Goal: Transaction & Acquisition: Book appointment/travel/reservation

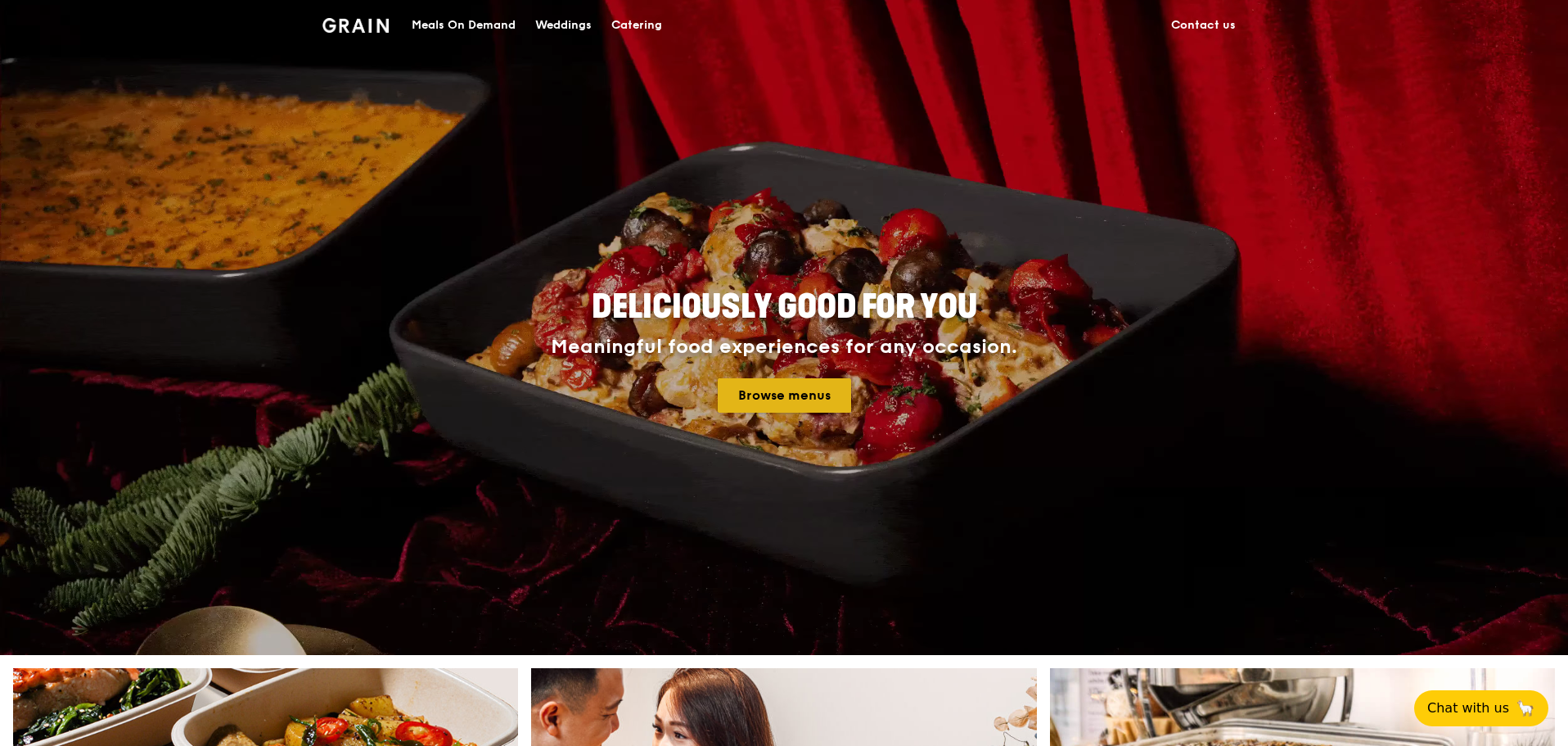
click at [823, 396] on link "Browse menus" at bounding box center [785, 395] width 133 height 34
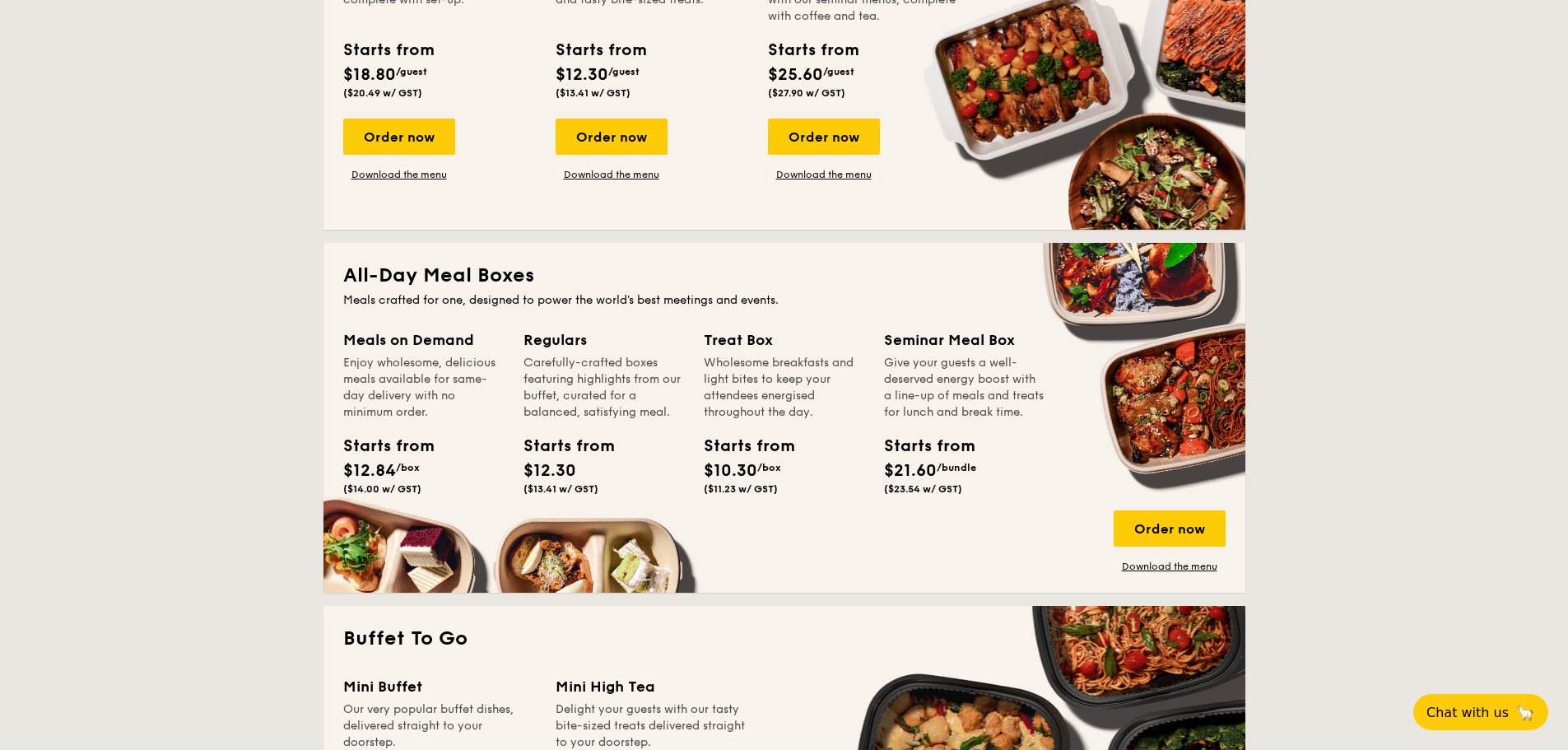
scroll to position [823, 0]
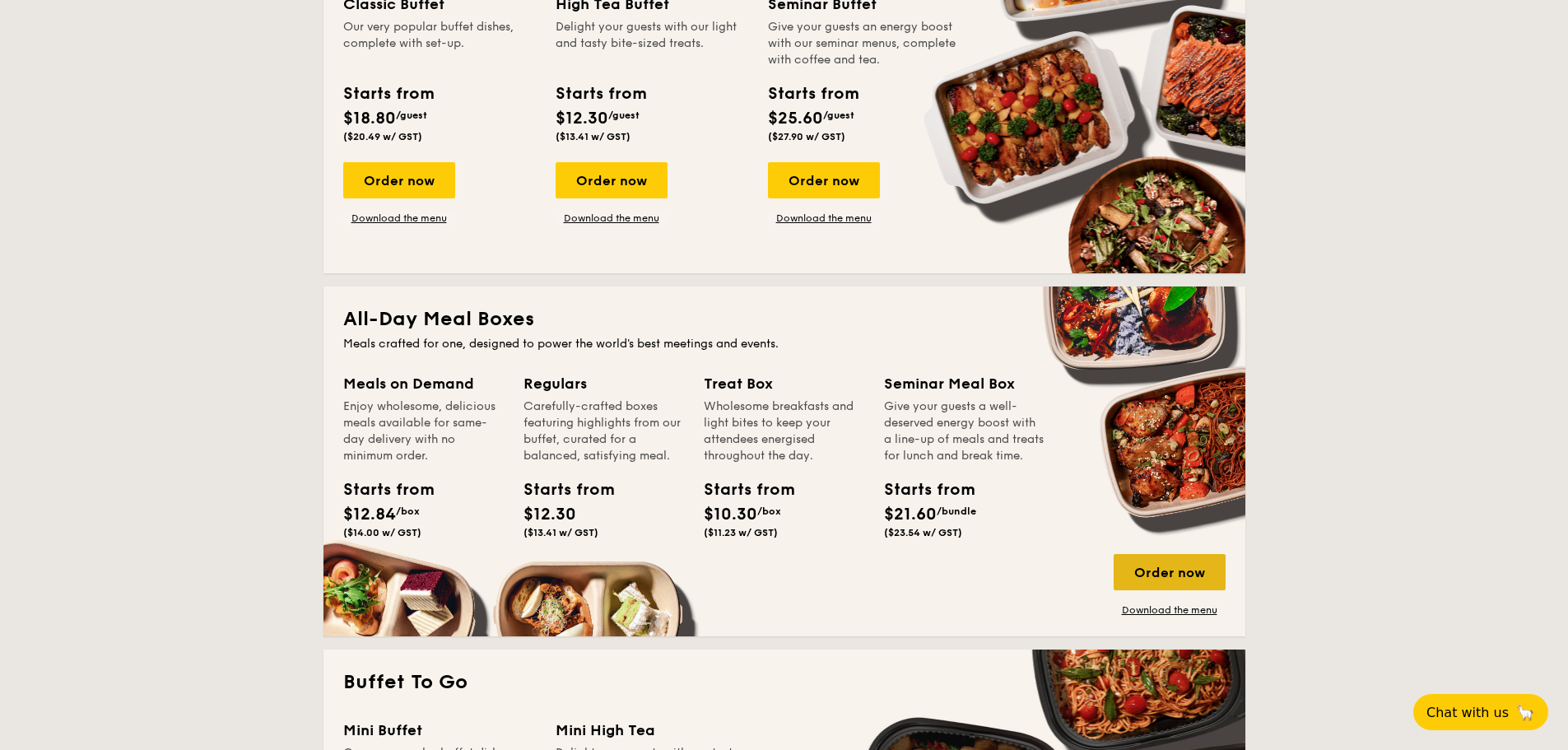
click at [1178, 571] on div "Order now" at bounding box center [1169, 572] width 112 height 36
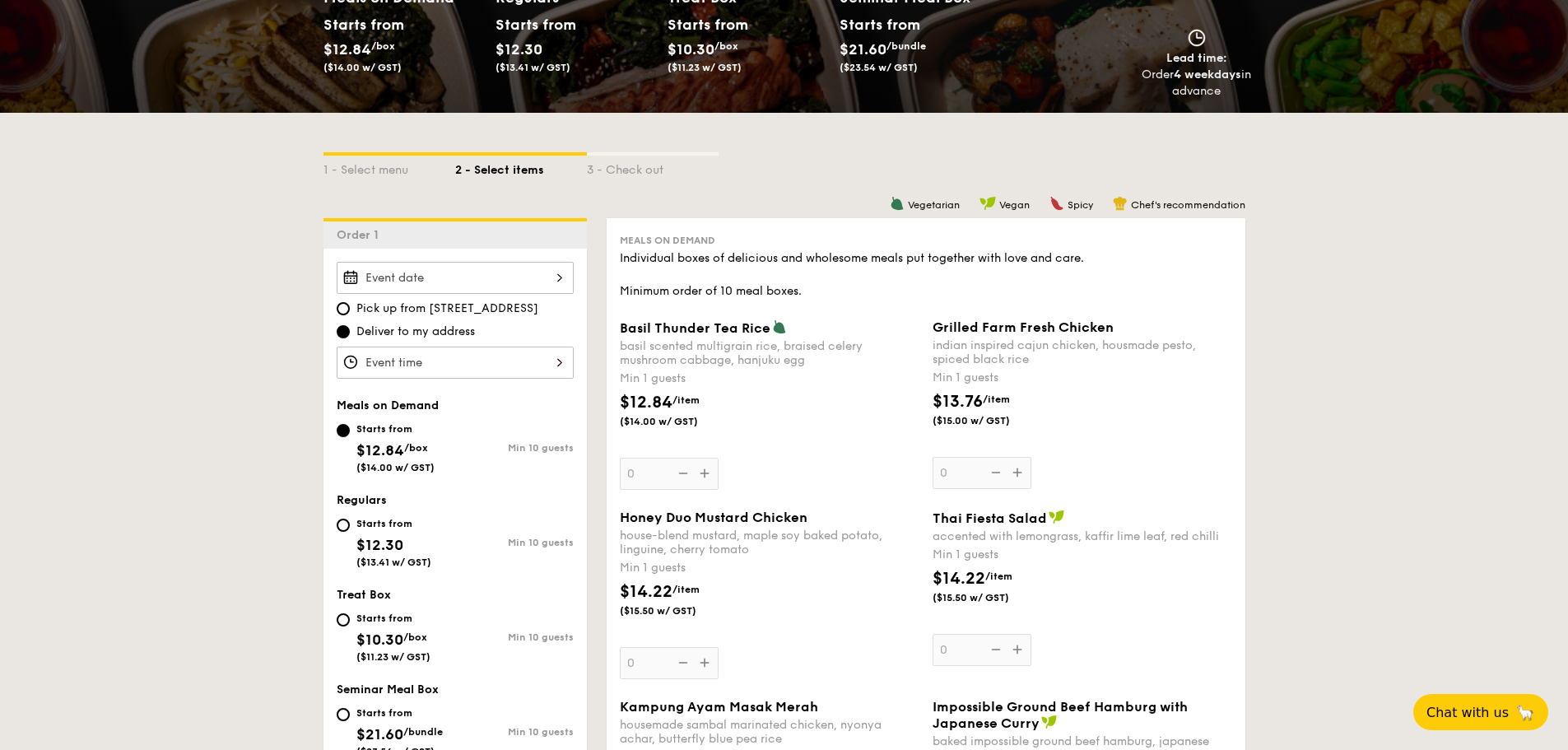
scroll to position [247, 0]
click at [436, 362] on div at bounding box center [455, 362] width 237 height 33
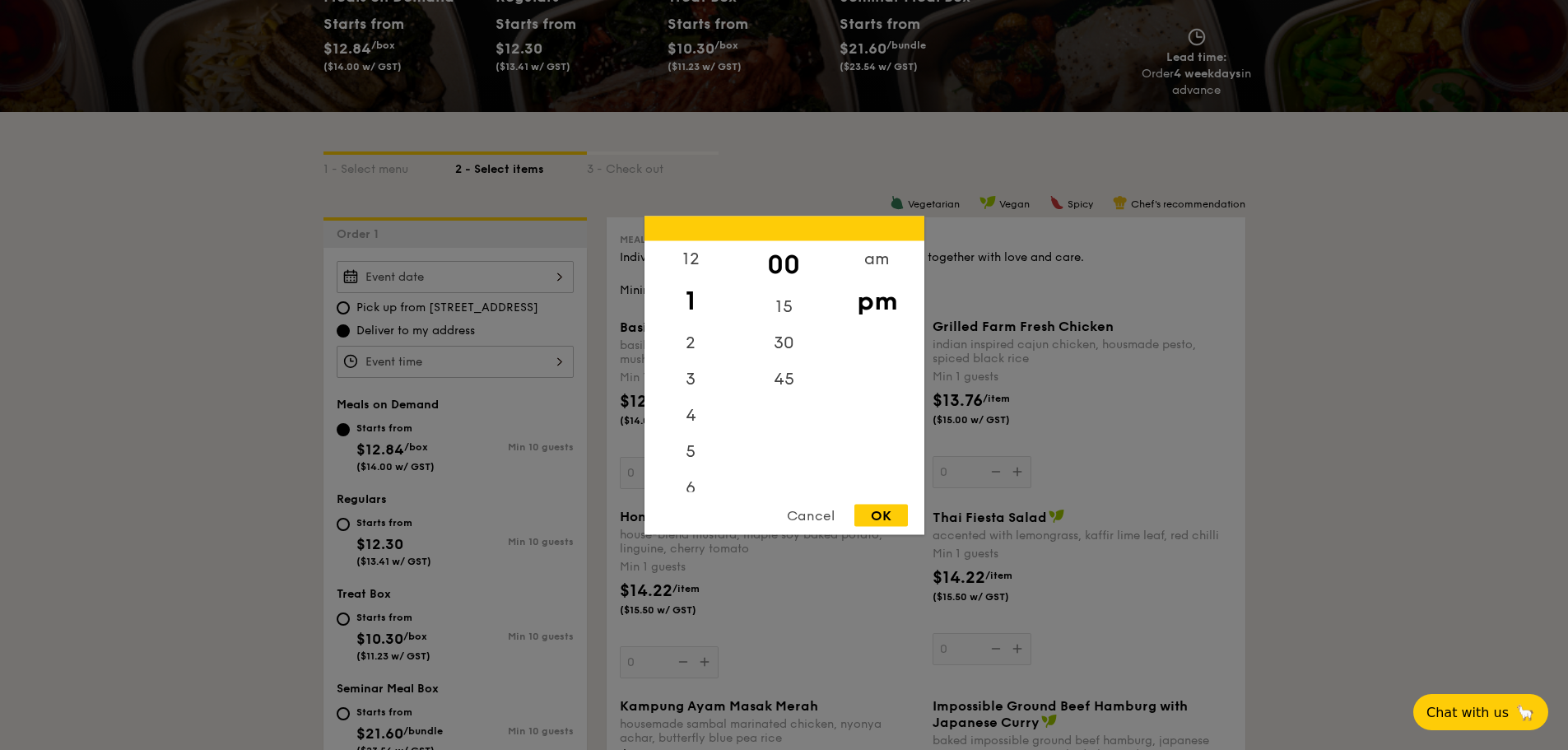
click at [432, 278] on div at bounding box center [784, 375] width 1568 height 750
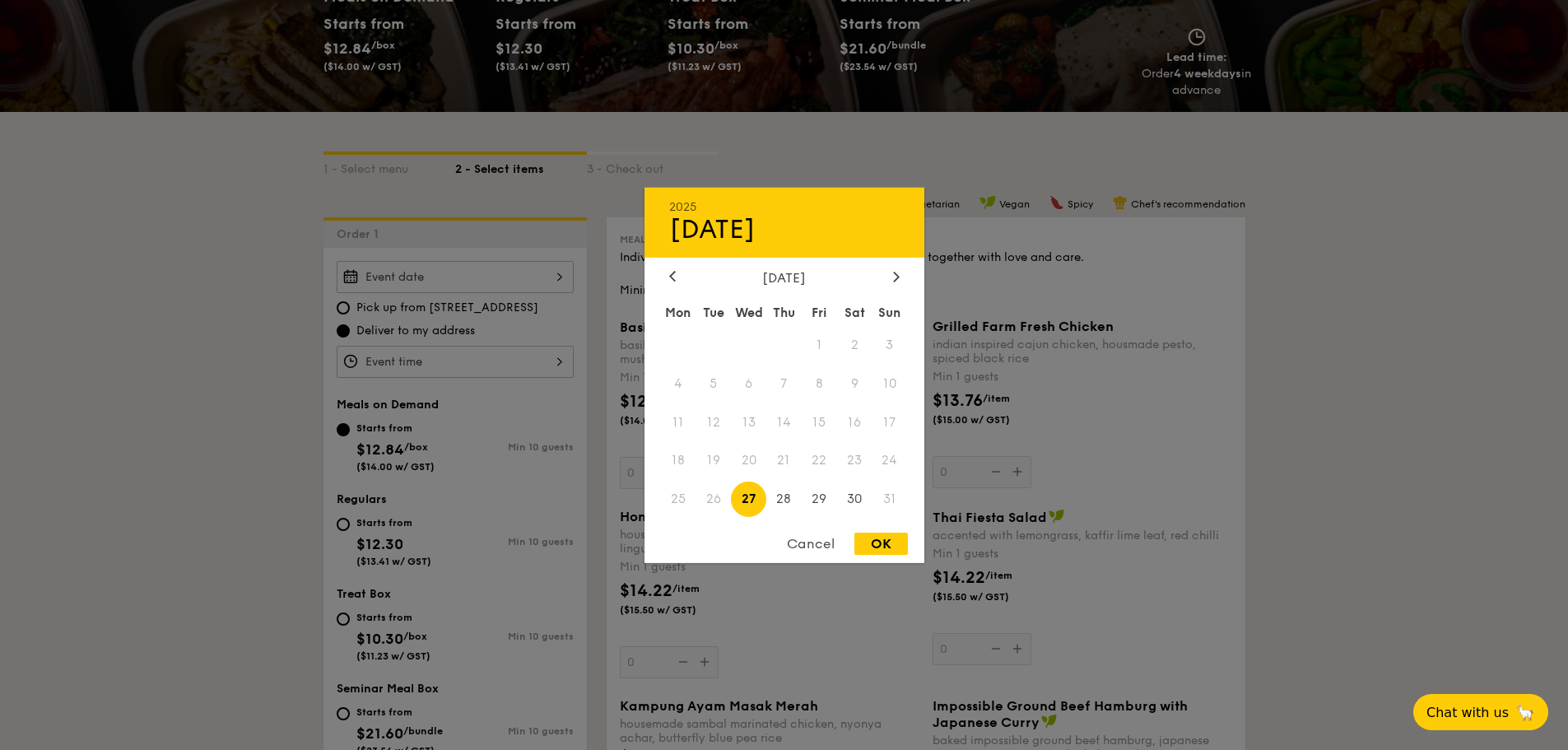
click at [516, 275] on div "2025 Aug 27 August 2025 Mon Tue Wed Thu Fri Sat Sun 1 2 3 4 5 6 7 8 9 10 11 12 …" at bounding box center [455, 277] width 237 height 33
click at [892, 282] on div at bounding box center [895, 276] width 14 height 15
click at [710, 335] on span "2" at bounding box center [713, 344] width 35 height 35
click at [872, 545] on div "OK" at bounding box center [881, 543] width 54 height 22
type input "Sep 02, 2025"
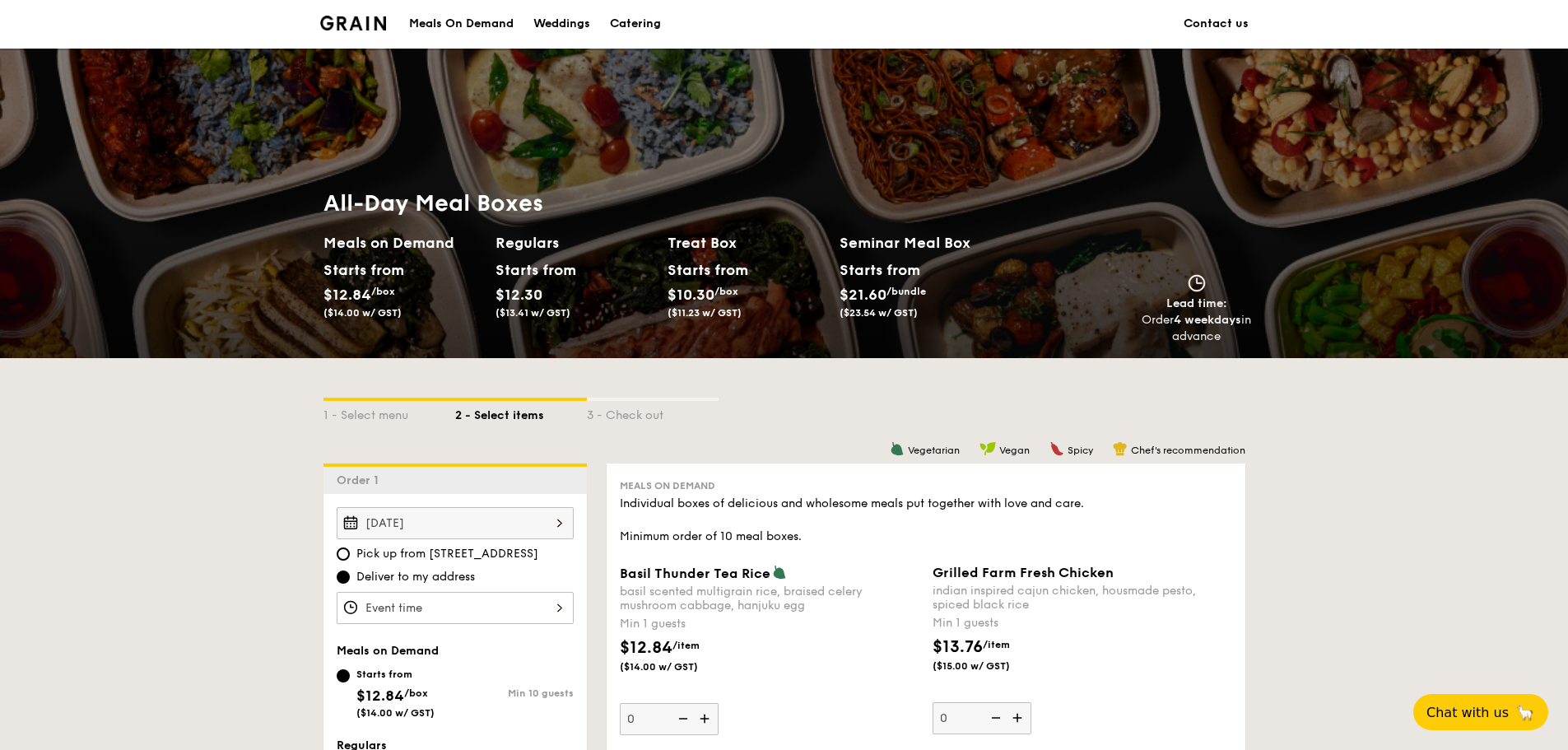
scroll to position [0, 0]
